Goal: Task Accomplishment & Management: Complete application form

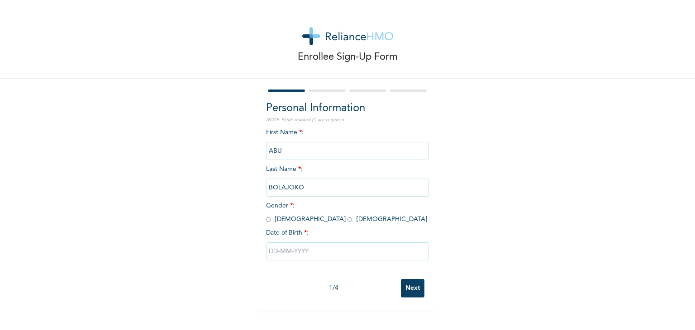
click at [347, 220] on input "radio" at bounding box center [349, 219] width 5 height 9
radio input "true"
click at [293, 252] on input "text" at bounding box center [347, 251] width 163 height 18
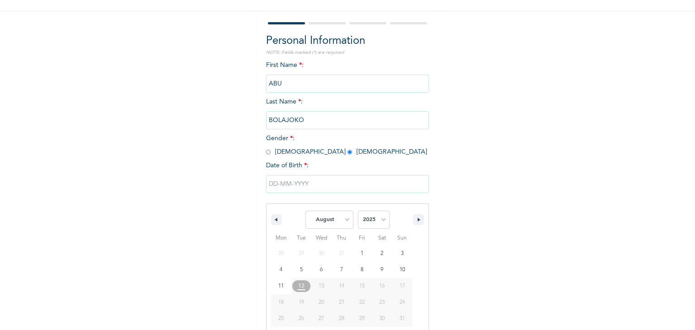
scroll to position [81, 0]
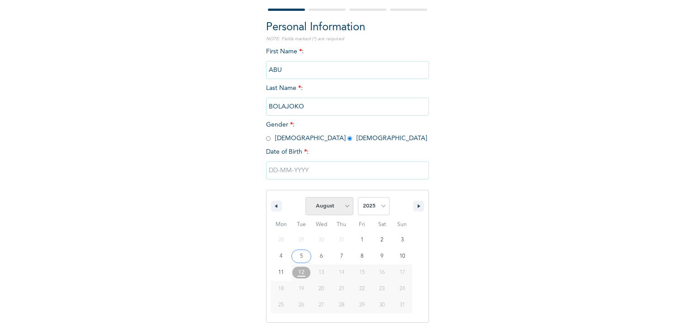
click at [341, 207] on select "January February March April May June July August September October November De…" at bounding box center [329, 206] width 48 height 18
select select "3"
click at [305, 197] on select "January February March April May June July August September October November De…" at bounding box center [329, 206] width 48 height 18
type input "[DATE]"
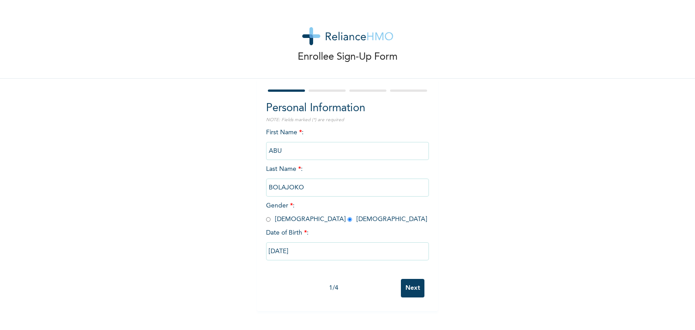
click at [373, 254] on input "[DATE]" at bounding box center [347, 251] width 163 height 18
select select "3"
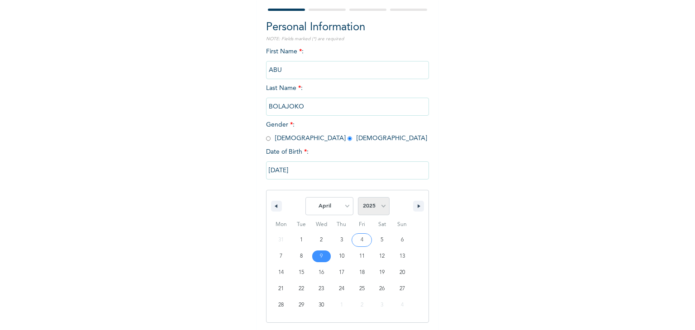
click at [372, 205] on select "2025 2024 2023 2022 2021 2020 2019 2018 2017 2016 2015 2014 2013 2012 2011 2010…" at bounding box center [374, 206] width 32 height 18
select select "2001"
click at [358, 197] on select "2025 2024 2023 2022 2021 2020 2019 2018 2017 2016 2015 2014 2013 2012 2011 2010…" at bounding box center [374, 206] width 32 height 18
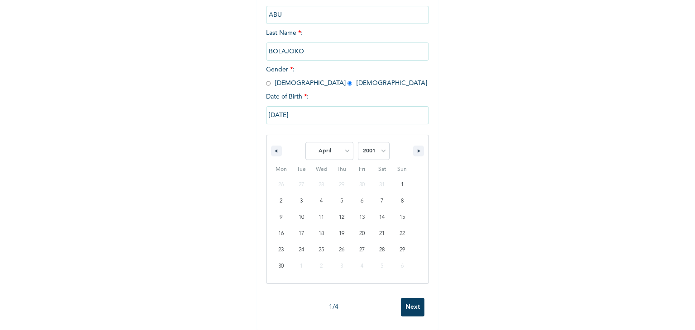
scroll to position [143, 0]
type input "[DATE]"
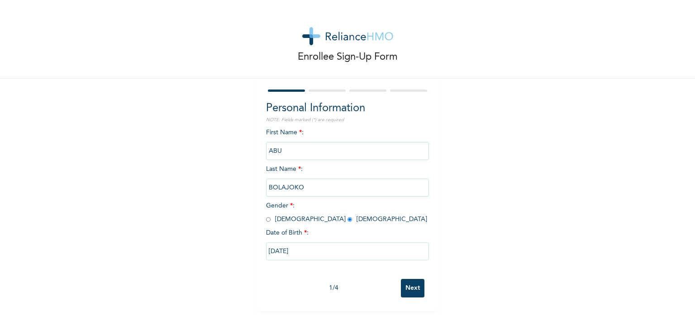
click at [411, 290] on input "Next" at bounding box center [413, 288] width 24 height 19
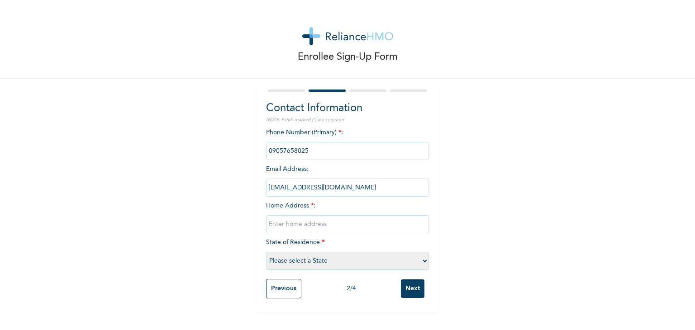
click at [330, 230] on input "text" at bounding box center [347, 224] width 163 height 18
paste input "[STREET_ADDRESS]"
type input "[STREET_ADDRESS]"
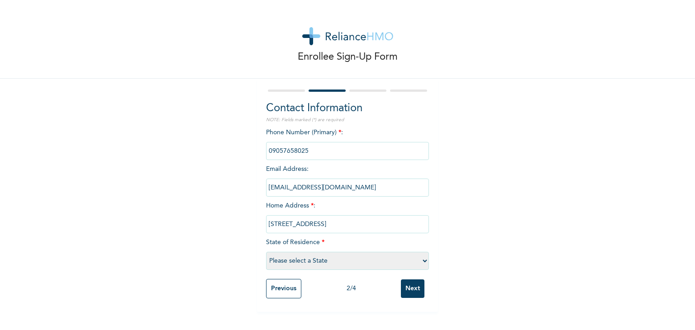
click at [315, 260] on select "Please select a State [PERSON_NAME] (FCT) [PERSON_NAME] Ibom [GEOGRAPHIC_DATA] …" at bounding box center [347, 261] width 163 height 18
select select "25"
click at [266, 252] on select "Please select a State [PERSON_NAME] (FCT) [PERSON_NAME] Ibom [GEOGRAPHIC_DATA] …" at bounding box center [347, 261] width 163 height 18
click at [413, 287] on input "Next" at bounding box center [413, 289] width 24 height 19
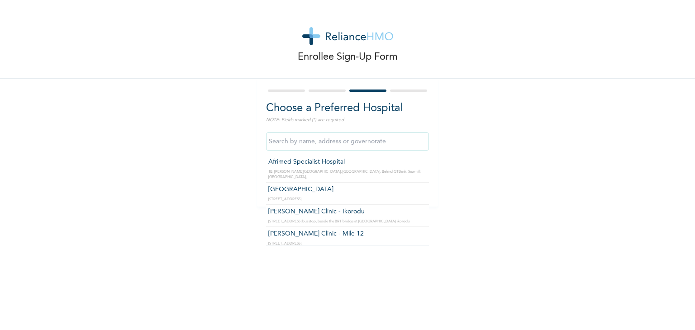
click at [326, 143] on input "text" at bounding box center [347, 142] width 163 height 18
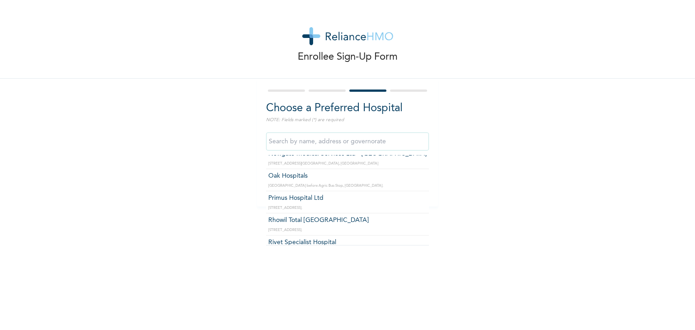
scroll to position [407, 0]
click at [357, 140] on input "text" at bounding box center [347, 142] width 163 height 18
type input "[GEOGRAPHIC_DATA]"
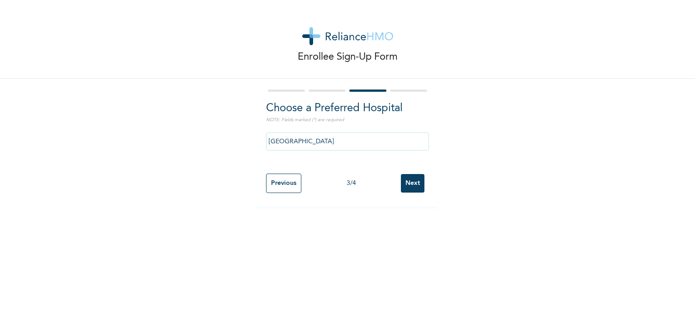
click at [409, 184] on input "Next" at bounding box center [413, 183] width 24 height 19
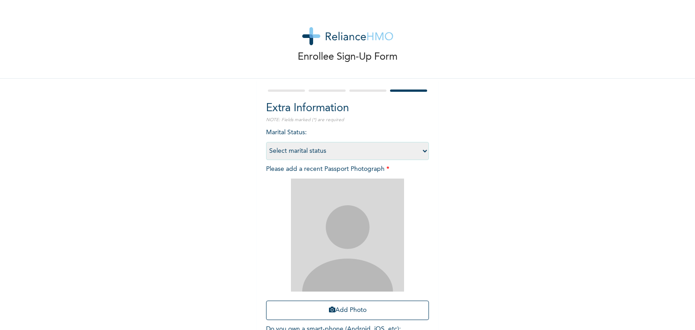
click at [391, 147] on select "Select marital status [DEMOGRAPHIC_DATA] Married [DEMOGRAPHIC_DATA] Widow/[DEMO…" at bounding box center [347, 151] width 163 height 18
select select "1"
click at [266, 142] on select "Select marital status [DEMOGRAPHIC_DATA] Married [DEMOGRAPHIC_DATA] Widow/[DEMO…" at bounding box center [347, 151] width 163 height 18
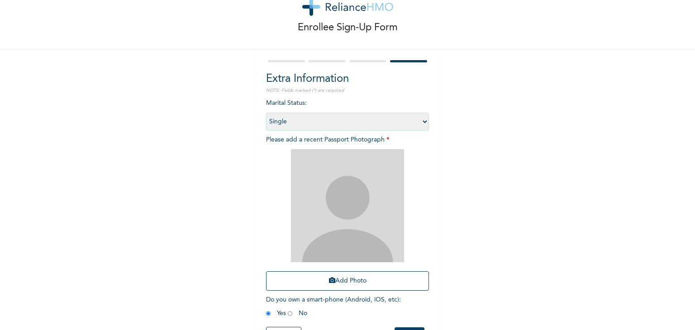
scroll to position [66, 0]
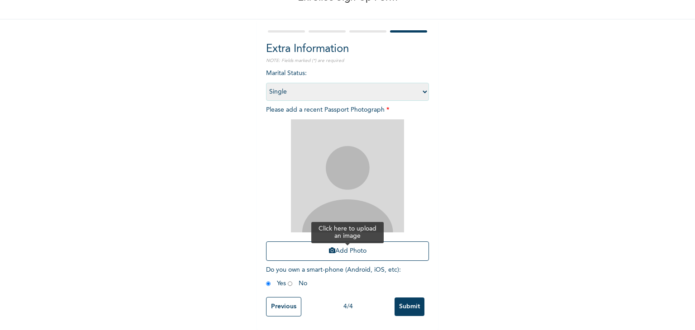
click at [386, 242] on button "Add Photo" at bounding box center [347, 251] width 163 height 19
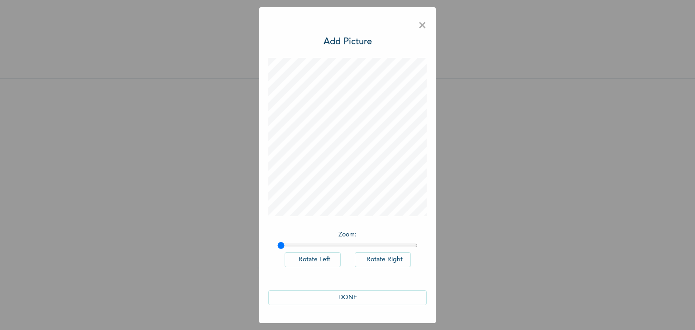
scroll to position [0, 0]
click at [419, 27] on span "×" at bounding box center [422, 25] width 9 height 19
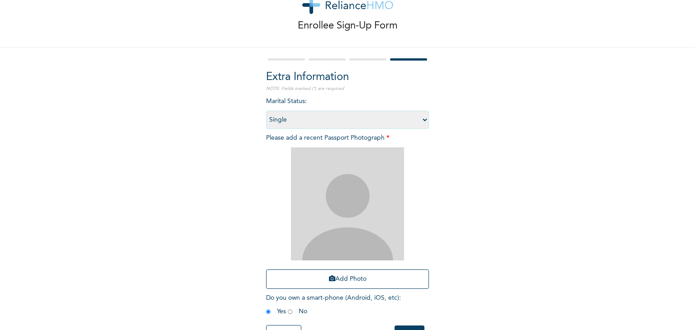
scroll to position [66, 0]
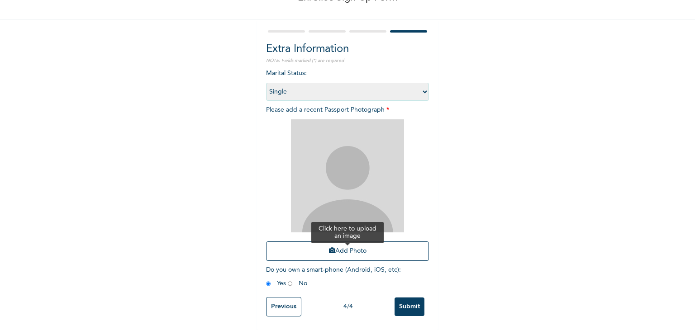
click at [384, 242] on button "Add Photo" at bounding box center [347, 251] width 163 height 19
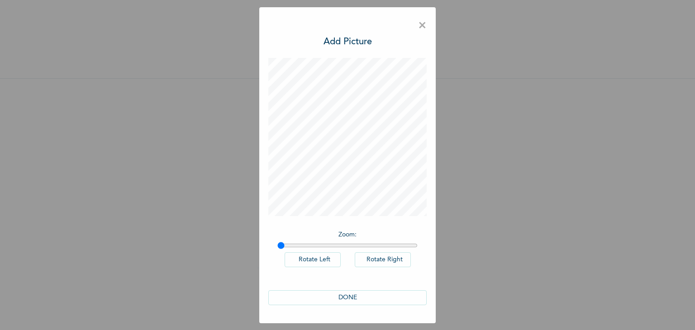
scroll to position [0, 0]
click at [370, 297] on button "DONE" at bounding box center [347, 297] width 158 height 15
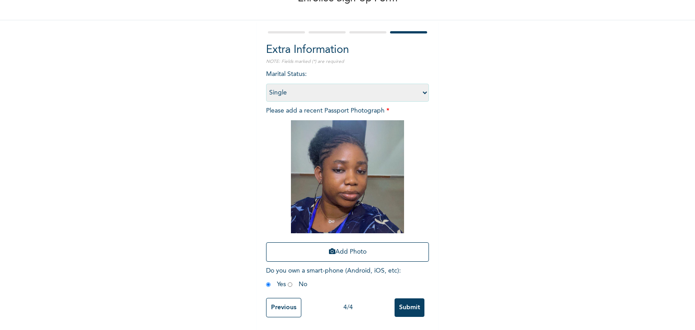
scroll to position [66, 0]
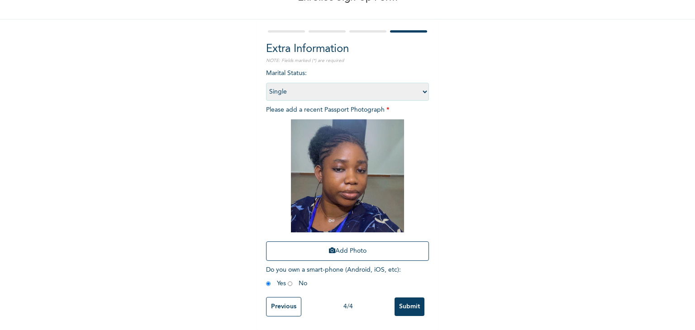
click at [411, 302] on input "Submit" at bounding box center [409, 307] width 30 height 19
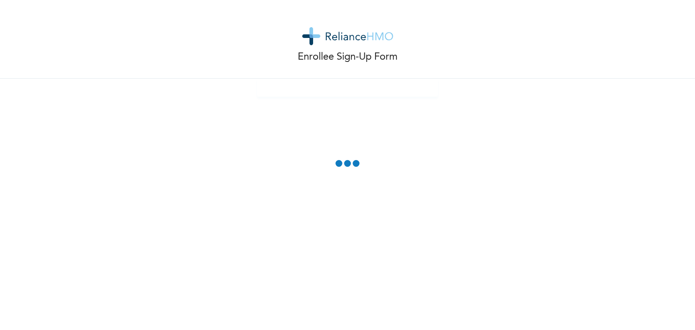
scroll to position [0, 0]
